Goal: Task Accomplishment & Management: Manage account settings

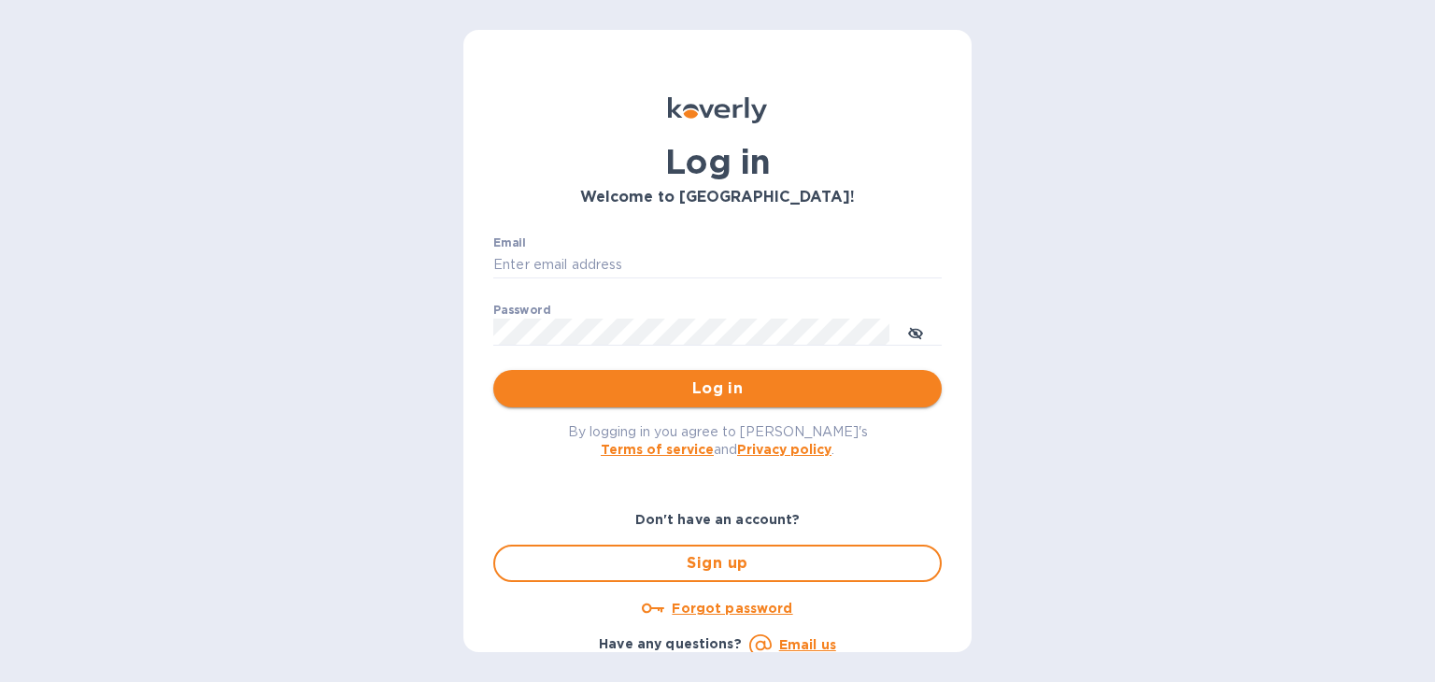
type input "[PERSON_NAME][EMAIL_ADDRESS][DOMAIN_NAME]"
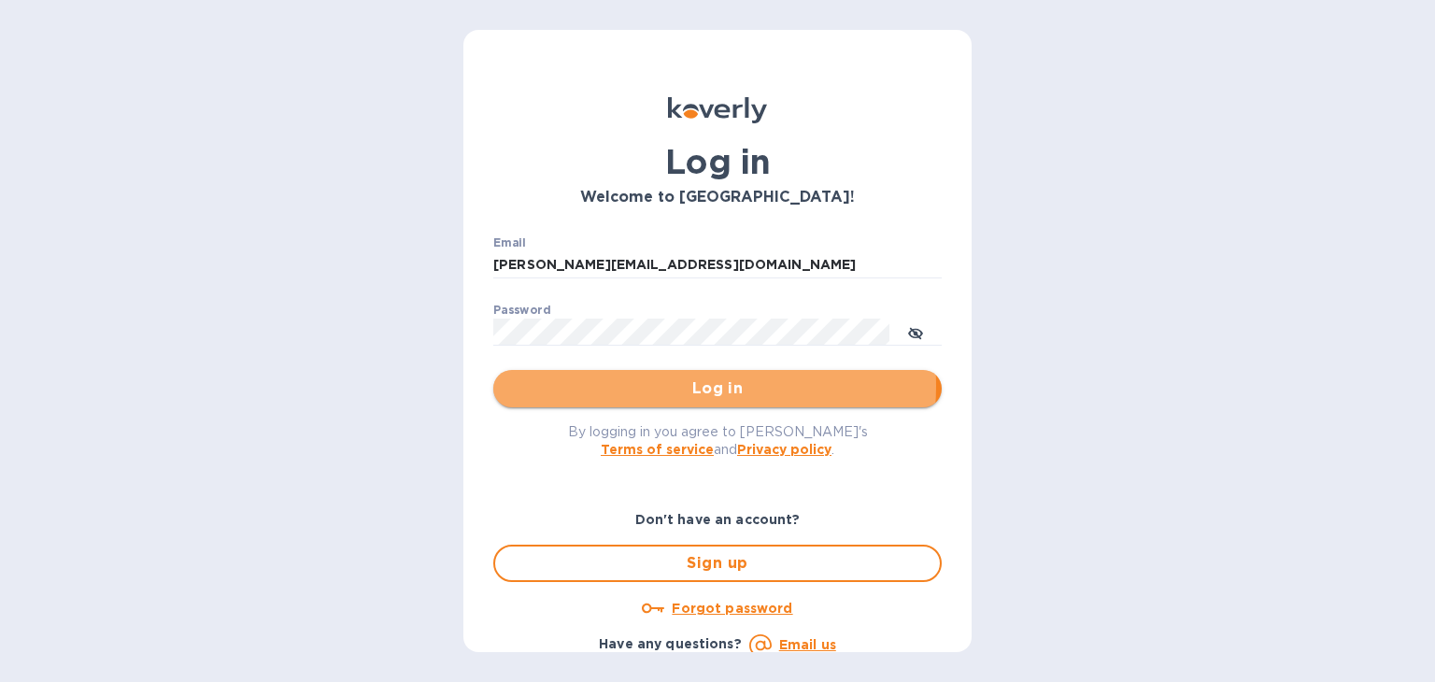
click at [657, 386] on span "Log in" at bounding box center [717, 388] width 419 height 22
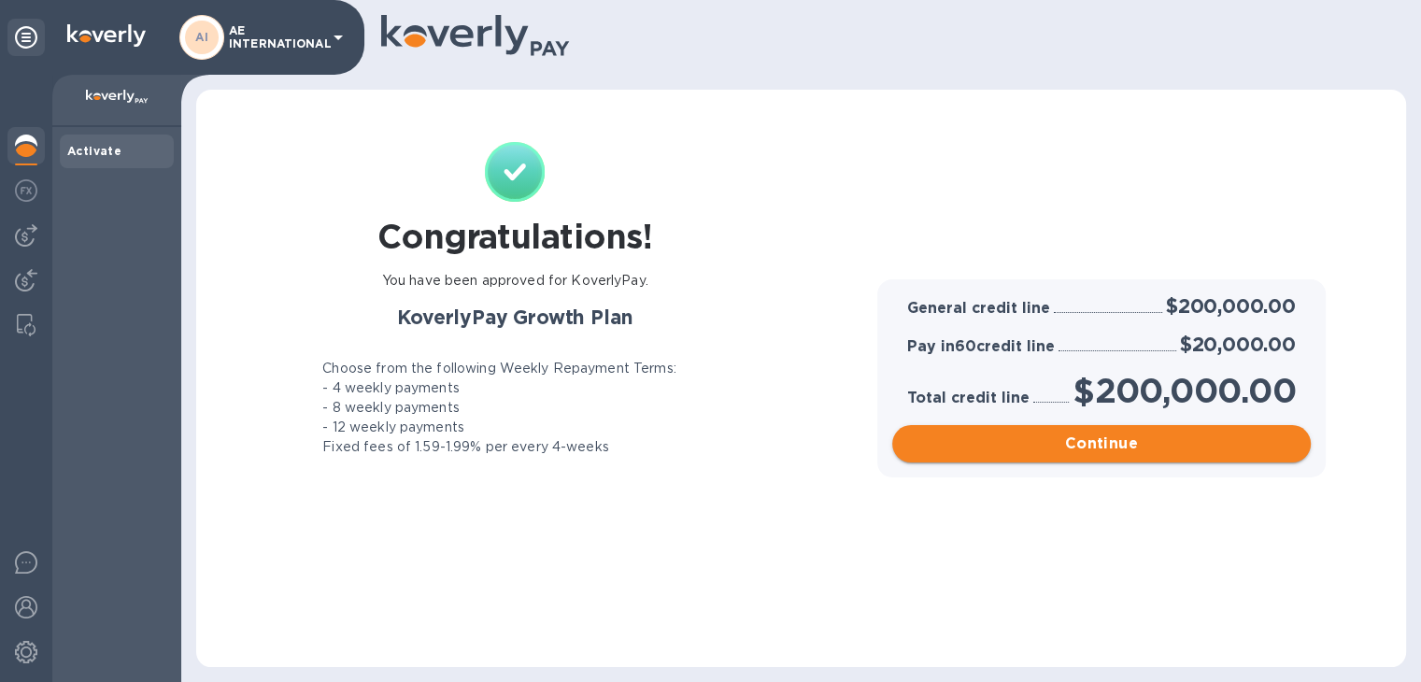
click at [1153, 441] on span "Continue" at bounding box center [1101, 444] width 389 height 22
click at [1089, 448] on span "Continue" at bounding box center [1101, 444] width 389 height 22
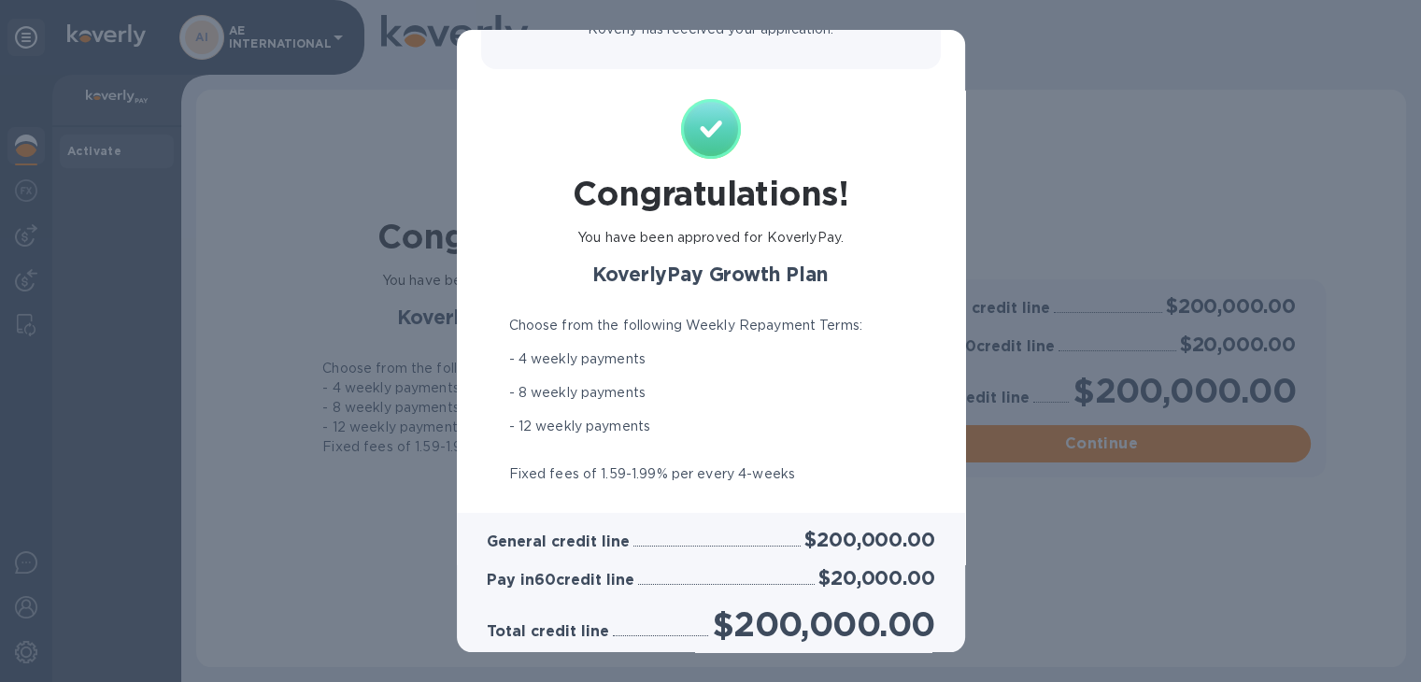
scroll to position [277, 0]
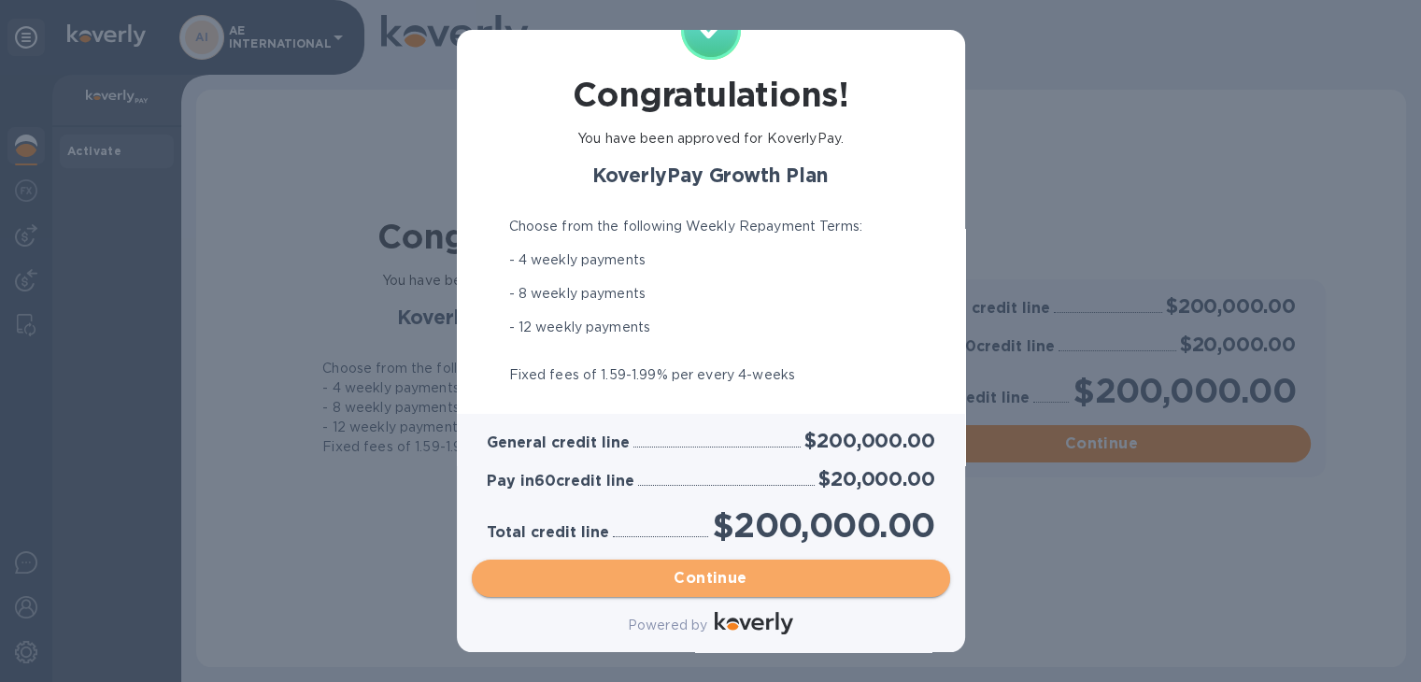
click at [751, 586] on span "Continue" at bounding box center [711, 578] width 448 height 22
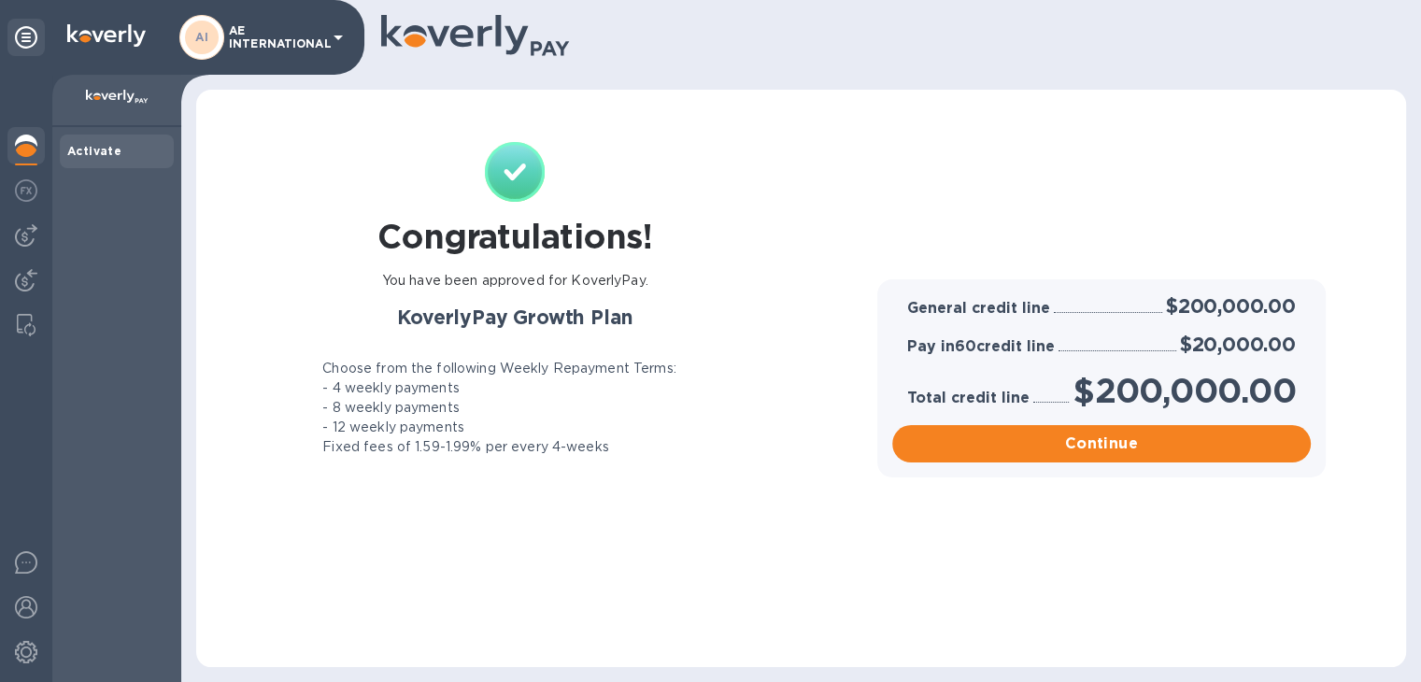
click at [341, 34] on icon at bounding box center [338, 37] width 22 height 22
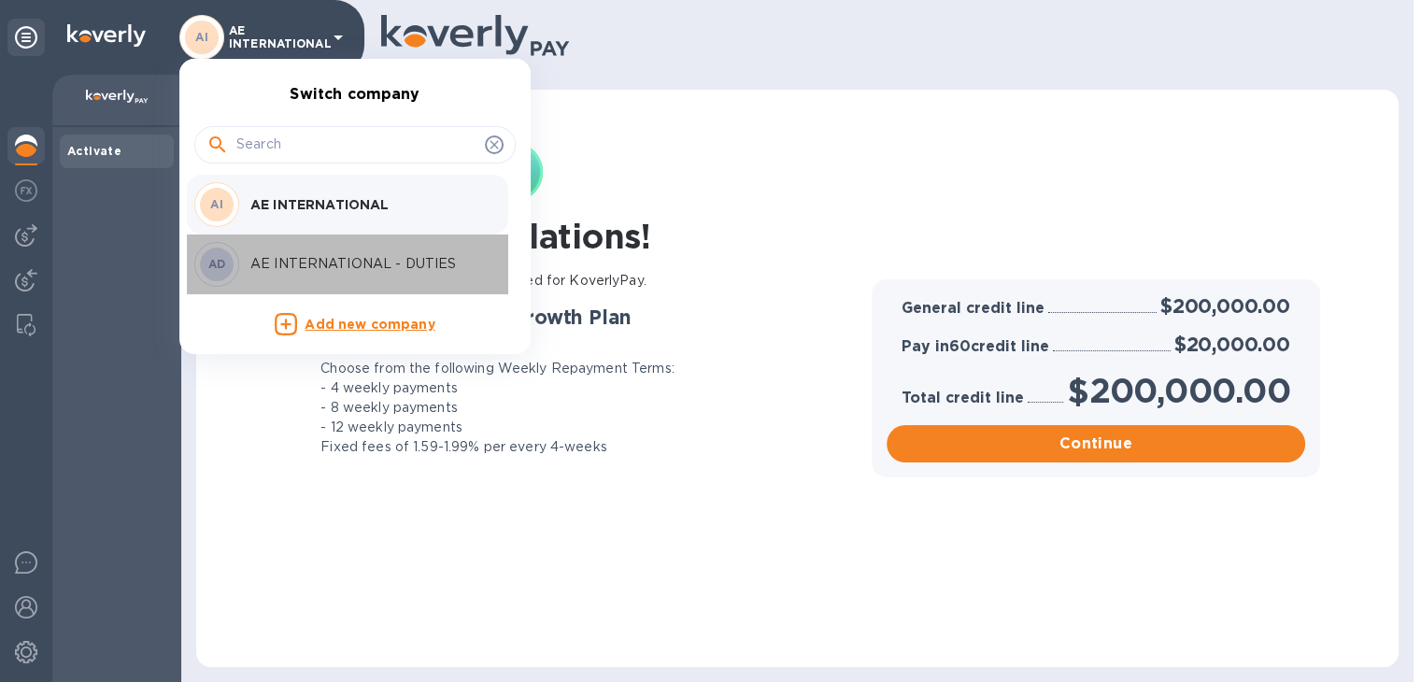
click at [291, 254] on p "AE INTERNATIONAL - DUTIES" at bounding box center [367, 264] width 235 height 20
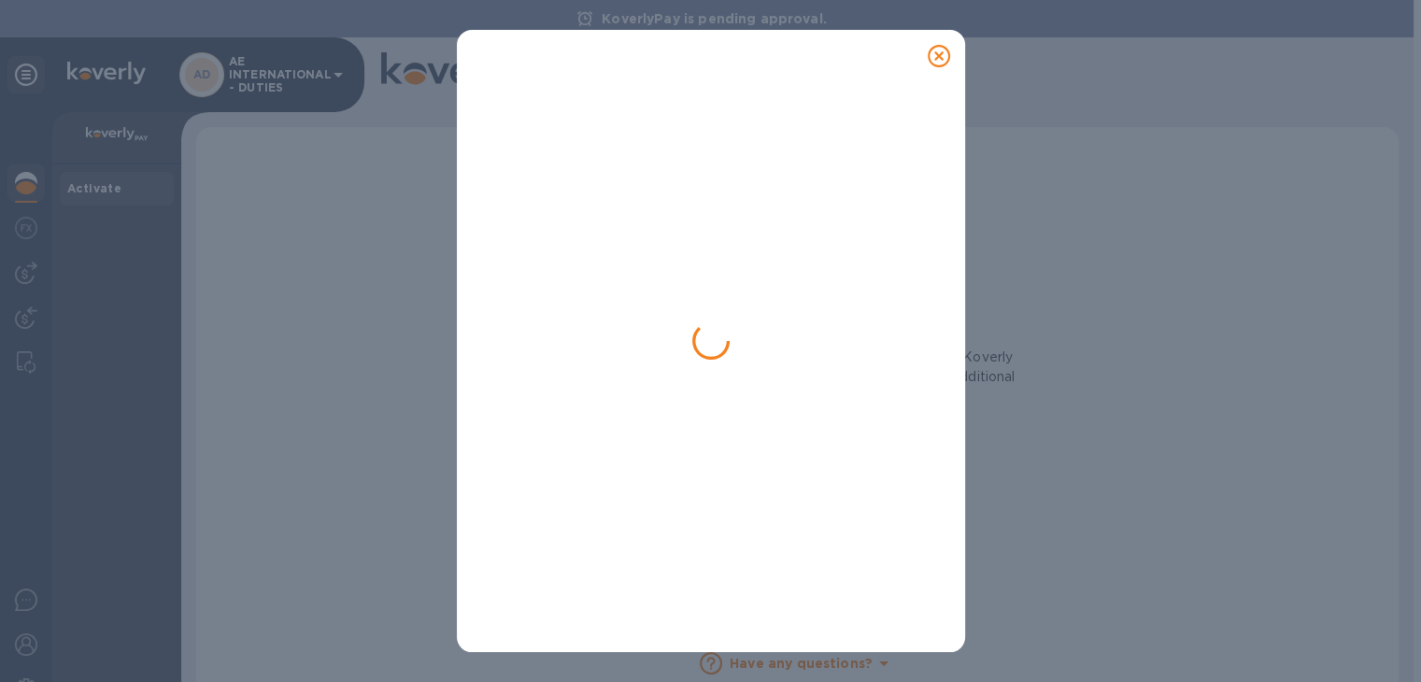
scroll to position [37, 0]
